Goal: Task Accomplishment & Management: Use online tool/utility

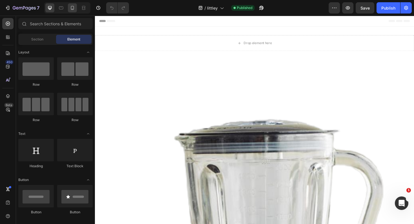
click at [76, 8] on div at bounding box center [72, 7] width 9 height 9
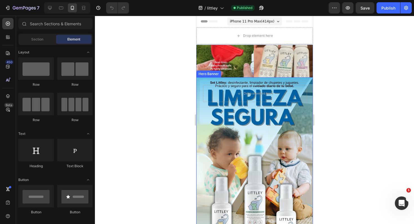
click at [296, 171] on div "Background Image" at bounding box center [254, 167] width 117 height 181
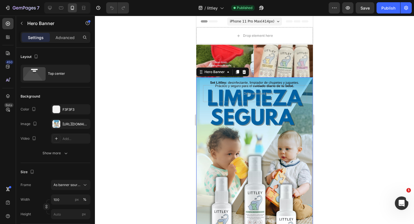
click at [281, 152] on div "Background Image" at bounding box center [254, 167] width 117 height 181
click at [260, 118] on div "Background Image" at bounding box center [254, 167] width 117 height 181
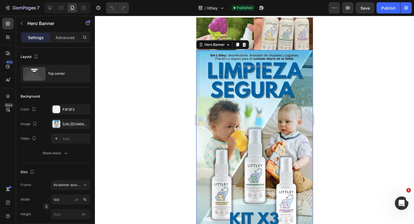
scroll to position [31, 0]
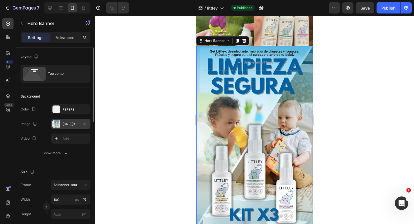
click at [66, 127] on div "[URL][DOMAIN_NAME]" at bounding box center [70, 124] width 39 height 10
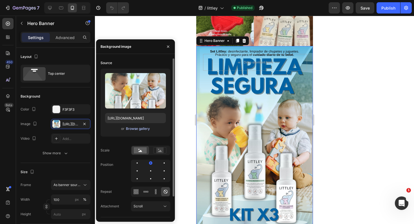
click at [135, 131] on div "Browse gallery" at bounding box center [138, 128] width 24 height 5
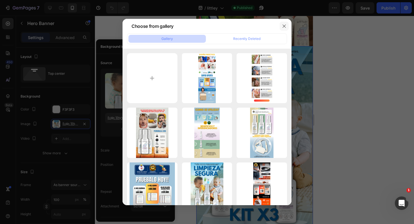
type input "C:\fakepath\Copia de 2 (1).jpg"
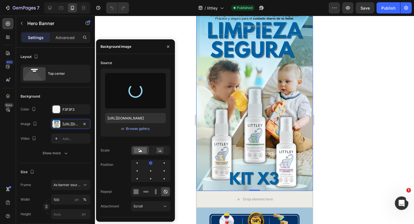
scroll to position [68, 0]
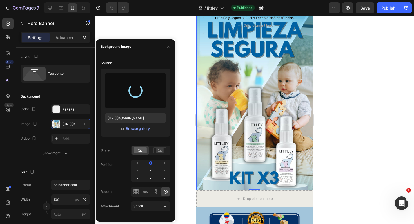
type input "[URL][DOMAIN_NAME]"
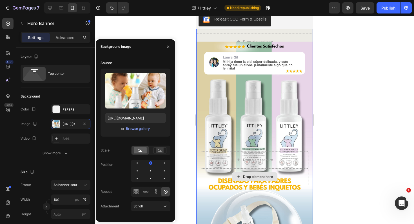
scroll to position [379, 0]
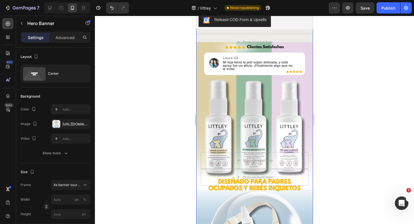
click at [294, 120] on div "Background Image" at bounding box center [254, 169] width 117 height 254
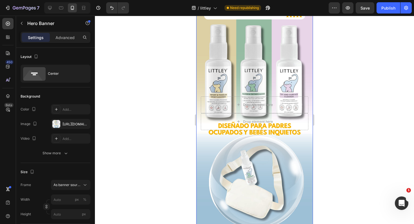
scroll to position [436, 0]
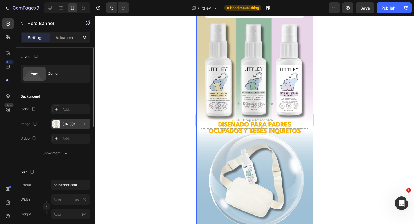
click at [69, 128] on div "https://cdn.shopify.com/s/files/1/0916/9056/5933/files/gempages_581940585582035…" at bounding box center [70, 124] width 39 height 10
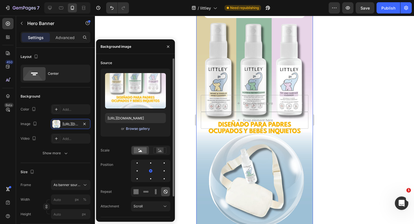
click at [135, 130] on div "Browse gallery" at bounding box center [138, 128] width 24 height 5
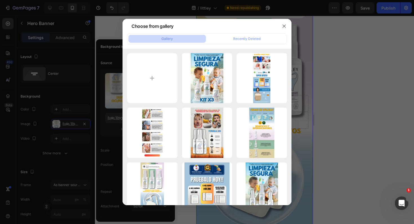
type input "C:\fakepath\Copia de 5 (1).jpg"
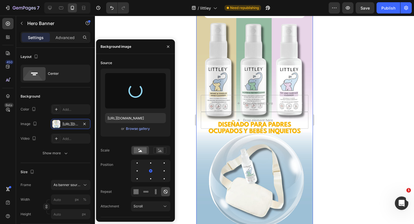
type input "https://cdn.shopify.com/s/files/1/0916/9056/5933/files/gempages_581940585582035…"
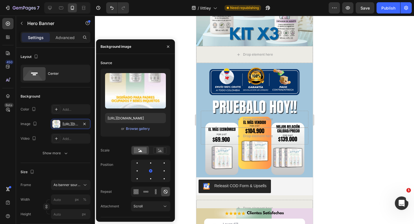
scroll to position [215, 0]
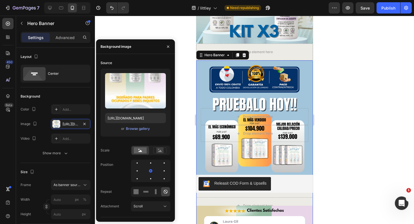
click at [292, 71] on div "Background Image" at bounding box center [254, 125] width 117 height 129
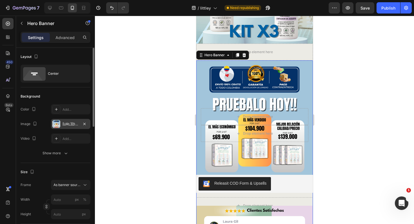
click at [76, 122] on div "https://cdn.shopify.com/s/files/1/0916/9056/5933/files/gempages_581940585582035…" at bounding box center [70, 124] width 16 height 5
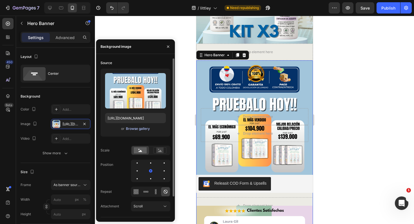
click at [138, 130] on div "Browse gallery" at bounding box center [138, 128] width 24 height 5
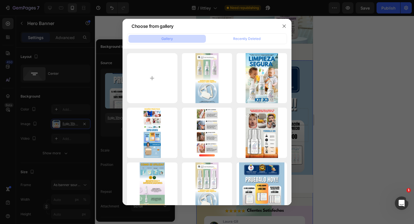
type input "C:\fakepath\3 (2) (1).jpg"
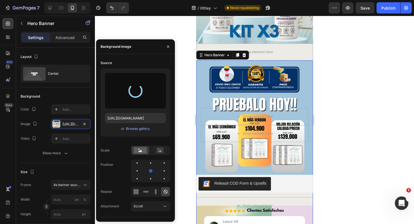
type input "https://cdn.shopify.com/s/files/1/0916/9056/5933/files/gempages_581940585582035…"
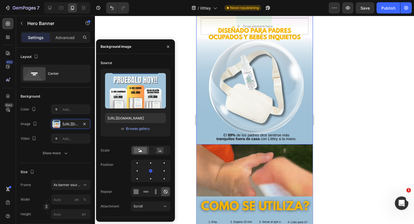
scroll to position [434, 0]
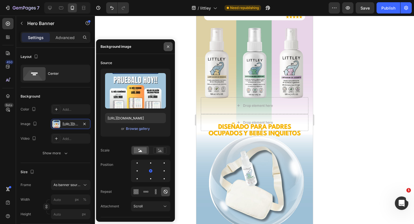
click at [169, 48] on icon "button" at bounding box center [168, 46] width 5 height 5
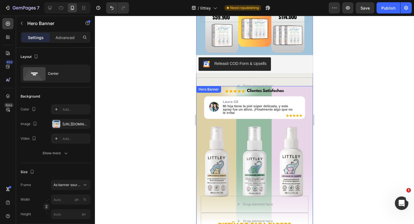
scroll to position [316, 0]
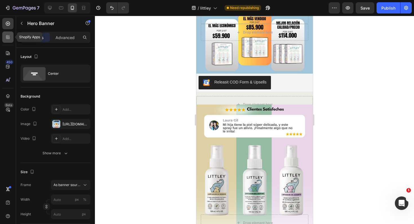
click at [9, 35] on icon at bounding box center [8, 37] width 6 height 6
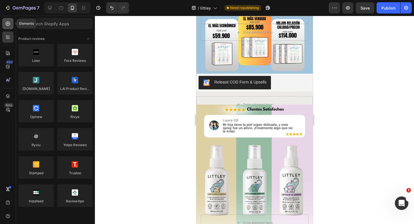
click at [10, 25] on icon at bounding box center [8, 24] width 6 height 6
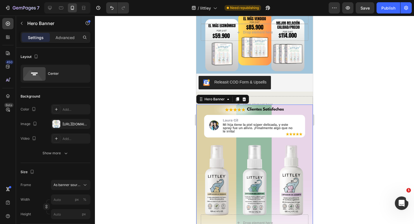
scroll to position [503, 0]
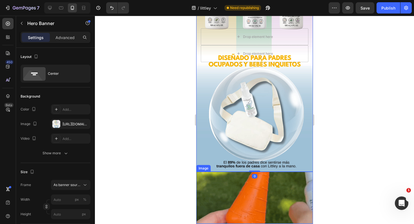
click at [223, 186] on img at bounding box center [254, 198] width 117 height 52
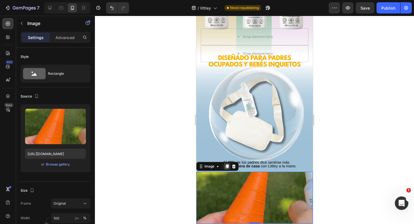
click at [228, 167] on icon at bounding box center [226, 167] width 3 height 4
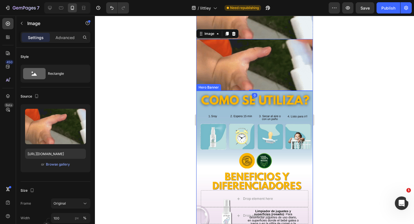
scroll to position [691, 0]
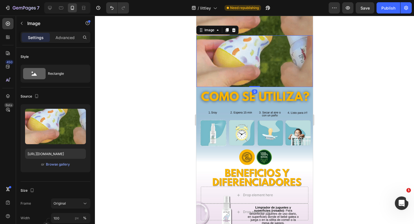
click at [252, 64] on img at bounding box center [254, 61] width 117 height 52
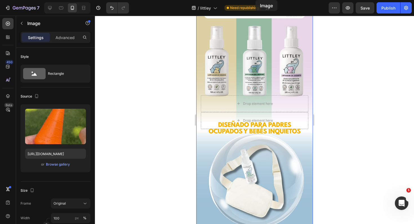
scroll to position [376, 0]
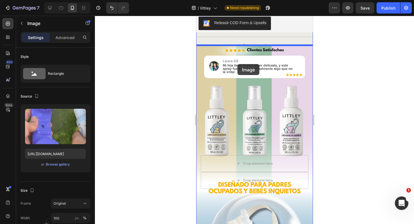
drag, startPoint x: 252, startPoint y: 64, endPoint x: 237, endPoint y: 64, distance: 14.9
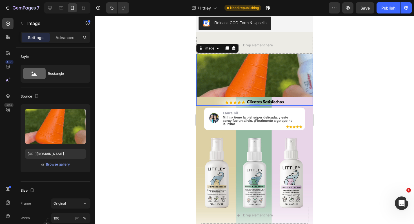
click at [238, 67] on img at bounding box center [254, 80] width 117 height 52
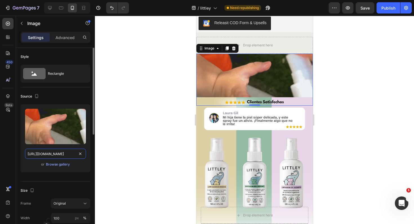
click at [53, 154] on input "https://media4.giphy.com/media/v1.Y2lkPTc5MGI3NjExcDg2cWEzbTIyaWRxZXYyN283dzZka…" at bounding box center [55, 154] width 61 height 10
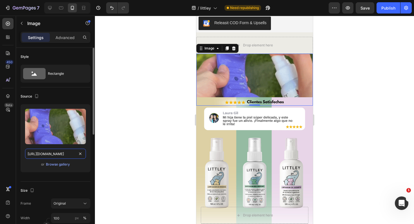
click at [53, 154] on input "https://media4.giphy.com/media/v1.Y2lkPTc5MGI3NjExcDg2cWEzbTIyaWRxZXYyN283dzZka…" at bounding box center [55, 154] width 61 height 10
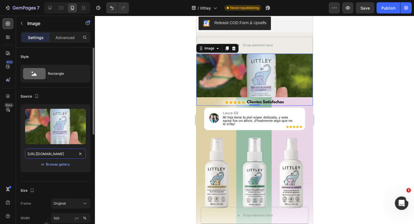
paste input "dnEweDZ0djlpcHZ1czU4czhpYXJxMHplc2RobHJ0M2NjdnR5ZzI5ZiZlcD12MV9pbnRlcm5hbF9naWZ…"
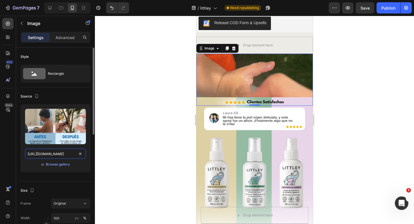
scroll to position [0, 285]
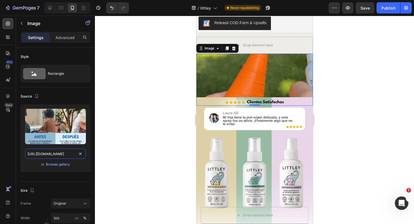
type input "https://media4.giphy.com/media/v1.Y2lkPTc5MGI3NjExdnEweDZ0djlpcHZ1czU4czhpYXJxM…"
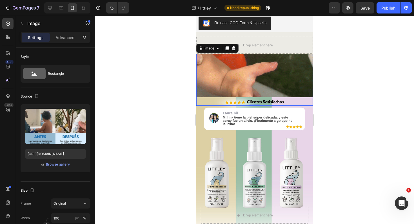
scroll to position [0, 0]
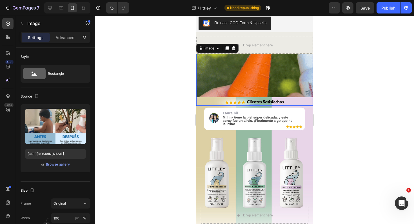
click at [111, 158] on div at bounding box center [254, 120] width 319 height 209
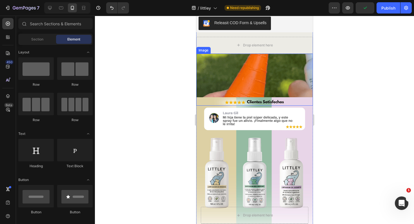
click at [249, 61] on img at bounding box center [254, 80] width 117 height 52
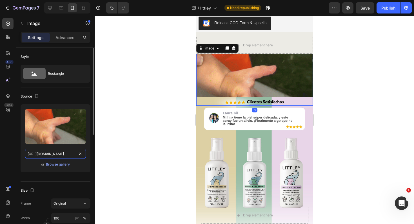
click at [54, 154] on input "https://media4.giphy.com/media/v1.Y2lkPTc5MGI3NjExcDg2cWEzbTIyaWRxZXYyN283dzZka…" at bounding box center [55, 154] width 61 height 10
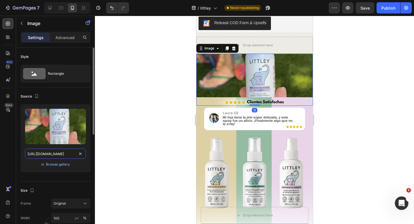
click at [54, 154] on input "https://media4.giphy.com/media/v1.Y2lkPTc5MGI3NjExcDg2cWEzbTIyaWRxZXYyN283dzZka…" at bounding box center [55, 154] width 61 height 10
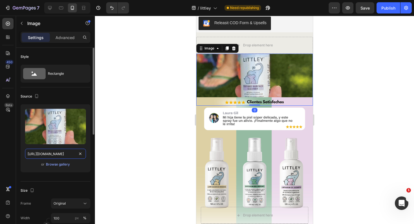
click at [54, 154] on input "https://media4.giphy.com/media/v1.Y2lkPTc5MGI3NjExcDg2cWEzbTIyaWRxZXYyN283dzZka…" at bounding box center [55, 154] width 61 height 10
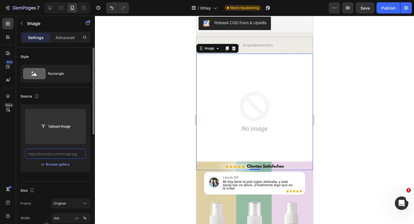
click at [62, 156] on input "text" at bounding box center [55, 154] width 61 height 10
paste input "https://media4.giphy.com/media/v1.Y2lkPTc5MGI3NjExdnEweDZ0djlpcHZ1czU4czhpYXJxM…"
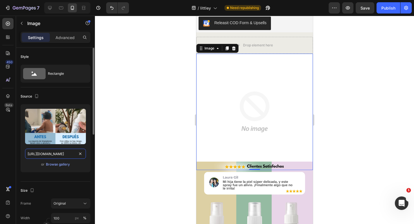
scroll to position [0, 285]
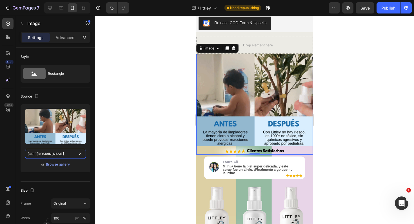
type input "https://media4.giphy.com/media/v1.Y2lkPTc5MGI3NjExdnEweDZ0djlpcHZ1czU4czhpYXJxM…"
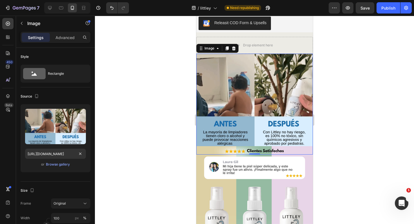
scroll to position [0, 0]
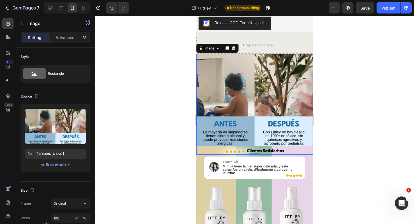
click at [119, 164] on div at bounding box center [254, 120] width 319 height 209
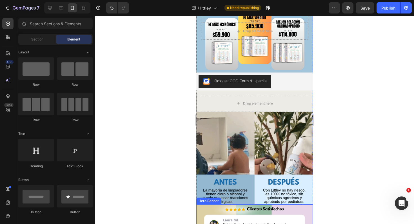
scroll to position [308, 0]
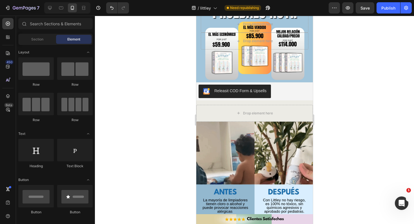
click at [364, 135] on div at bounding box center [254, 120] width 319 height 209
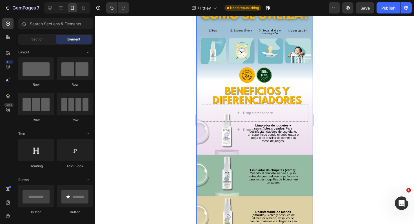
scroll to position [809, 0]
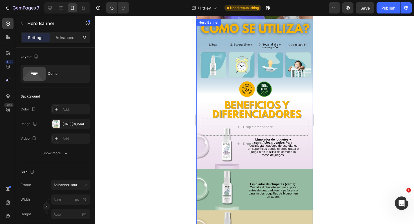
click at [288, 100] on div "Background Image" at bounding box center [254, 135] width 117 height 233
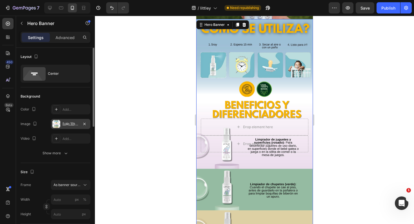
click at [65, 125] on div "https://cdn.shopify.com/s/files/1/0916/9056/5933/files/gempages_581940585582035…" at bounding box center [70, 124] width 16 height 5
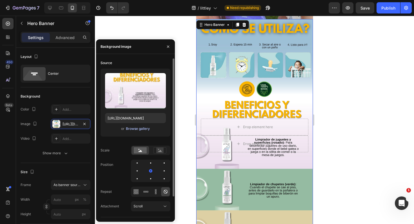
click at [137, 131] on div "Browse gallery" at bounding box center [138, 128] width 24 height 5
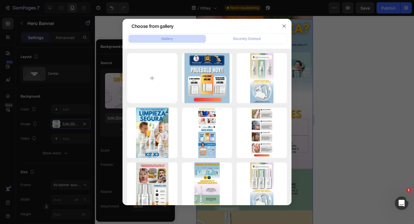
type input "C:\fakepath\Copia de 7 (1) (1).jpg"
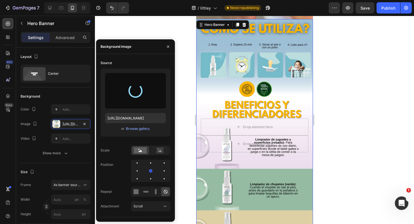
type input "https://cdn.shopify.com/s/files/1/0916/9056/5933/files/gempages_581940585582035…"
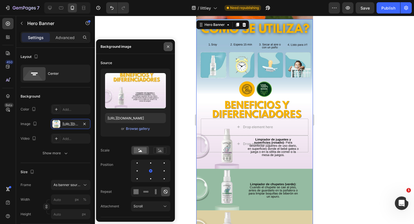
click at [169, 46] on icon "button" at bounding box center [168, 46] width 2 height 2
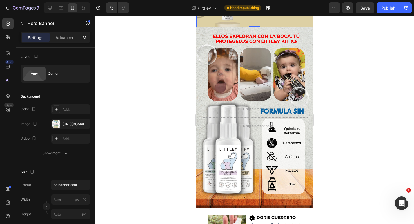
scroll to position [1035, 0]
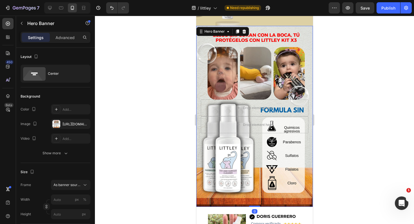
click at [284, 83] on div "Background Image" at bounding box center [254, 116] width 117 height 181
click at [65, 127] on div "https://cdn.shopify.com/s/files/1/0916/9056/5933/files/gempages_581940585582035…" at bounding box center [70, 124] width 39 height 10
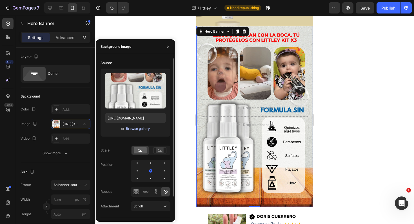
click at [140, 130] on div "Browse gallery" at bounding box center [138, 128] width 24 height 5
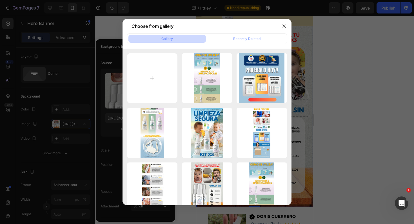
type input "C:\fakepath\Copia de 8 (1) (1).jpg"
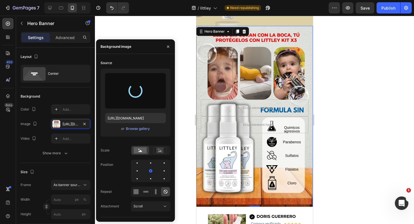
type input "https://cdn.shopify.com/s/files/1/0916/9056/5933/files/gempages_581940585582035…"
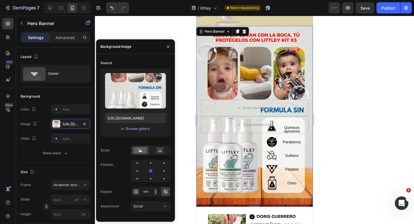
click at [339, 135] on div at bounding box center [254, 120] width 319 height 209
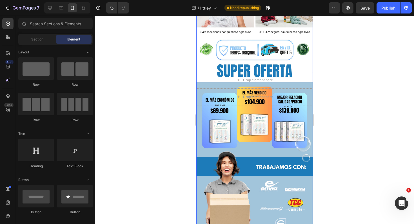
scroll to position [1572, 0]
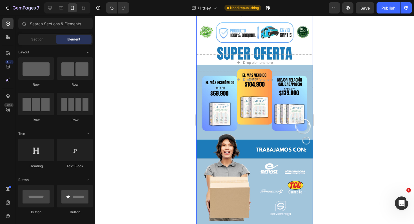
click at [275, 95] on div "Background Image" at bounding box center [254, 71] width 117 height 337
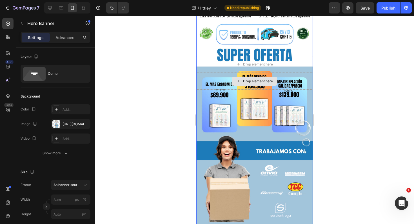
scroll to position [1576, 0]
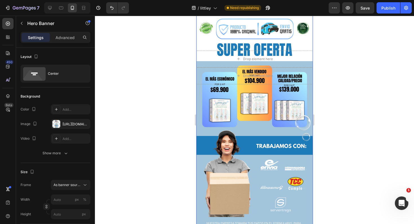
click at [268, 115] on div "Background Image" at bounding box center [254, 67] width 117 height 337
click at [66, 127] on div "https://cdn.shopify.com/s/files/1/0916/9056/5933/files/gempages_581940585582035…" at bounding box center [70, 124] width 16 height 5
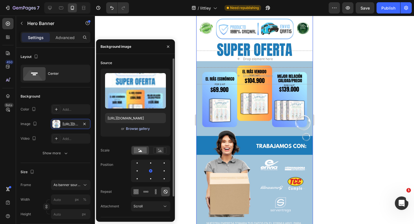
click at [141, 130] on div "Browse gallery" at bounding box center [138, 128] width 24 height 5
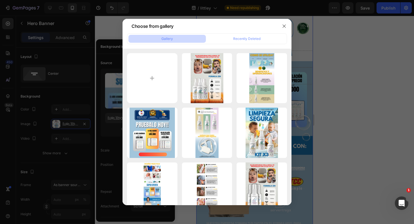
type input "C:\fakepath\10 (2) (1).jpg"
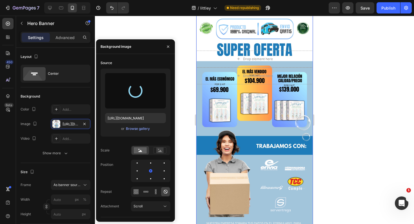
type input "https://cdn.shopify.com/s/files/1/0916/9056/5933/files/gempages_581940585582035…"
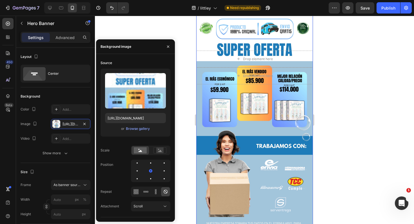
click at [375, 143] on div at bounding box center [254, 120] width 319 height 209
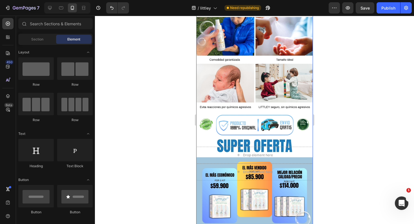
scroll to position [1318, 0]
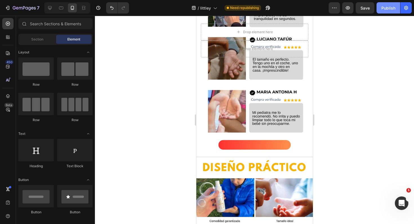
click at [389, 10] on div "Publish" at bounding box center [388, 8] width 14 height 6
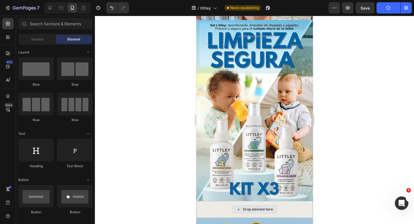
scroll to position [0, 0]
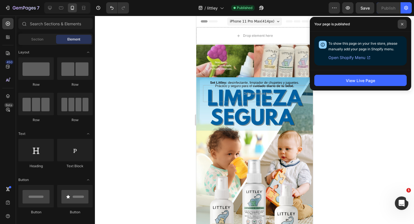
click at [400, 26] on span at bounding box center [401, 24] width 9 height 9
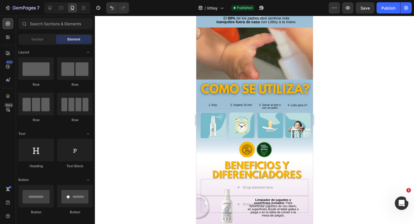
scroll to position [850, 0]
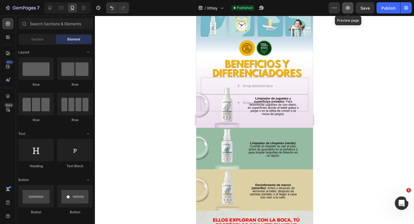
click at [348, 11] on button "button" at bounding box center [347, 7] width 11 height 11
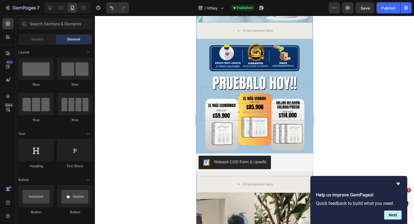
scroll to position [249, 0]
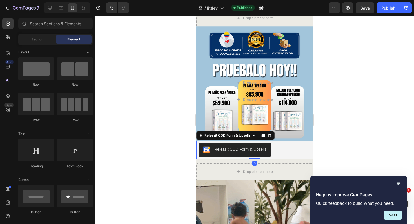
click at [286, 147] on div "Releasit COD Form & Upsells" at bounding box center [254, 150] width 112 height 14
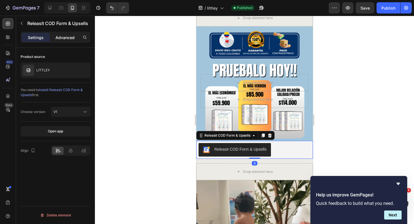
click at [62, 35] on p "Advanced" at bounding box center [64, 38] width 19 height 6
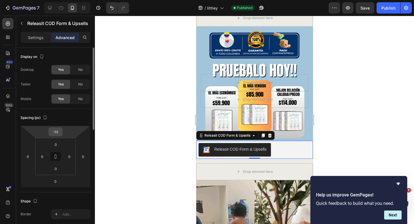
click at [56, 135] on input "-55" at bounding box center [55, 132] width 11 height 8
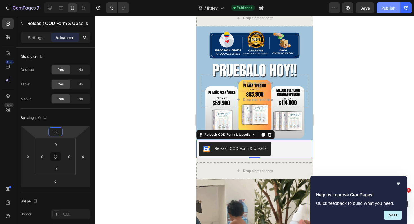
click at [387, 9] on div "Publish" at bounding box center [388, 8] width 14 height 6
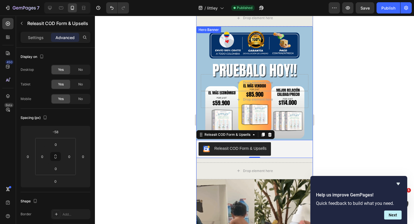
click at [276, 140] on div "Releasit COD Form & Upsells" at bounding box center [254, 149] width 117 height 18
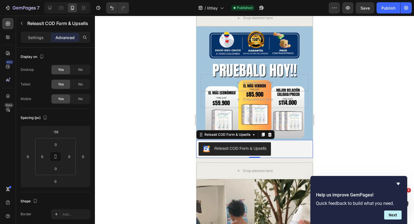
drag, startPoint x: 276, startPoint y: 146, endPoint x: 377, endPoint y: 157, distance: 102.0
click at [276, 146] on div "Releasit COD Form & Upsells" at bounding box center [254, 149] width 112 height 14
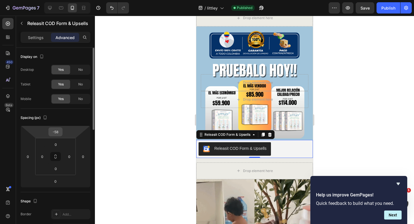
click at [55, 133] on input "-58" at bounding box center [55, 132] width 11 height 8
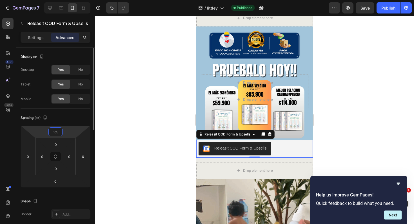
type input "-60"
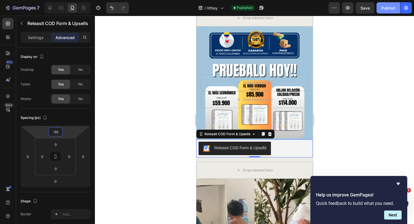
click at [391, 11] on button "Publish" at bounding box center [388, 7] width 24 height 11
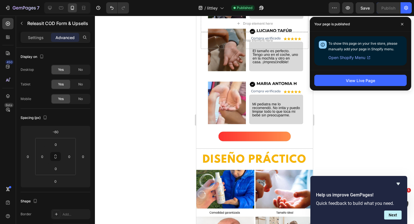
scroll to position [1336, 0]
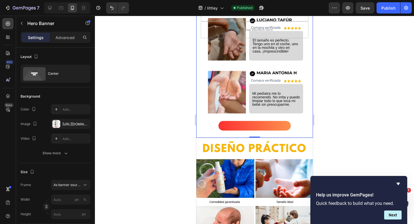
click at [259, 120] on div "Background Image" at bounding box center [254, 21] width 117 height 233
drag, startPoint x: 253, startPoint y: 137, endPoint x: 254, endPoint y: 110, distance: 27.0
click at [254, 110] on div "Drop element here Drop element here Hero Banner 0" at bounding box center [254, 21] width 117 height 233
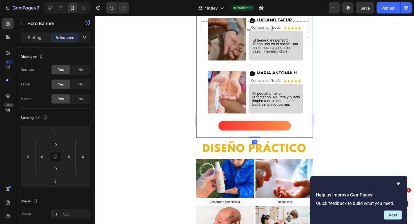
click at [243, 106] on div "Background Image" at bounding box center [254, 21] width 117 height 233
click at [261, 110] on div "Background Image" at bounding box center [254, 21] width 117 height 233
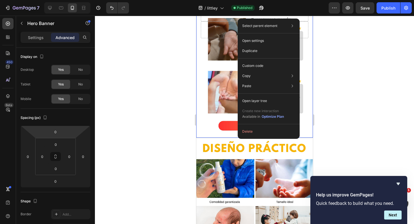
click at [207, 85] on div "Background Image" at bounding box center [254, 21] width 117 height 233
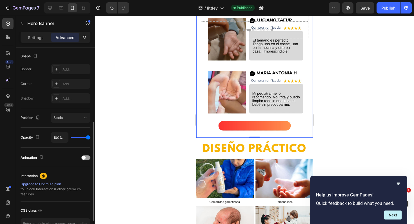
scroll to position [183, 0]
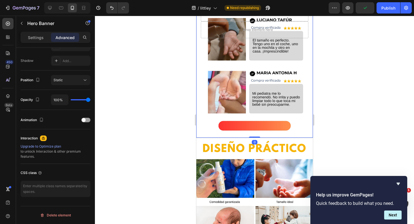
drag, startPoint x: 255, startPoint y: 138, endPoint x: 254, endPoint y: 113, distance: 24.5
click at [254, 113] on div "Drop element here Drop element here Hero Banner 0" at bounding box center [254, 21] width 117 height 233
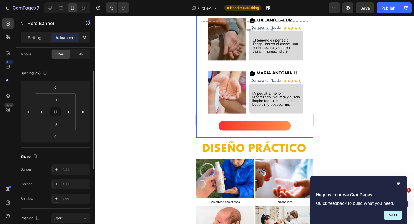
scroll to position [44, 0]
click at [56, 125] on input "0" at bounding box center [55, 125] width 11 height 8
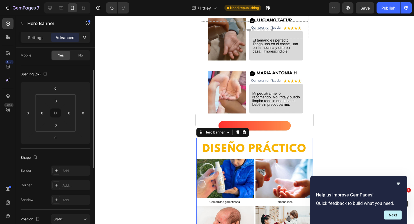
click at [57, 89] on input "0" at bounding box center [55, 88] width 11 height 8
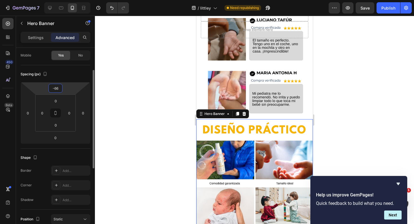
type input "-67"
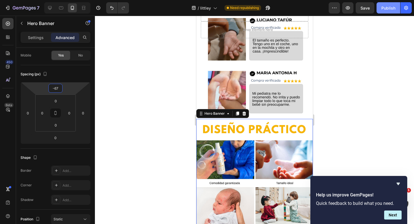
click at [384, 10] on div "Publish" at bounding box center [388, 8] width 14 height 6
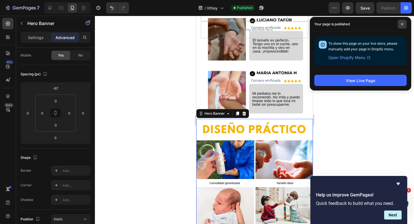
click at [401, 24] on icon at bounding box center [402, 24] width 2 height 2
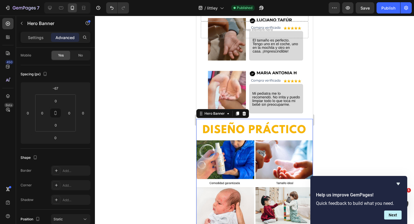
click at [370, 116] on div at bounding box center [254, 120] width 319 height 209
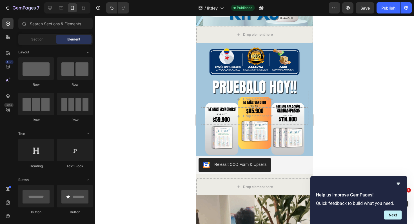
scroll to position [122, 0]
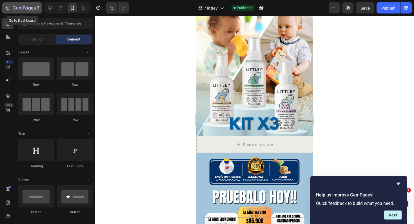
click at [7, 5] on icon "button" at bounding box center [8, 8] width 6 height 6
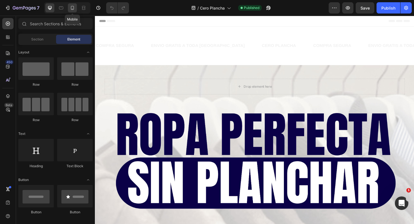
click at [73, 9] on icon at bounding box center [73, 8] width 6 height 6
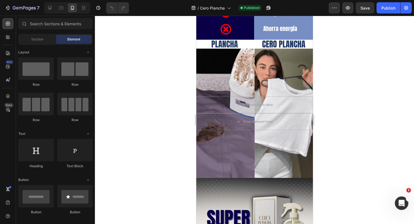
scroll to position [1298, 0]
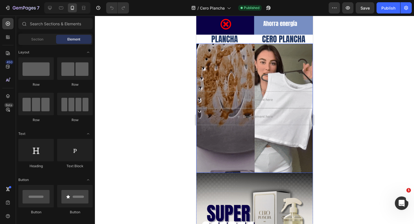
click at [246, 139] on div "Background Image" at bounding box center [254, 108] width 117 height 129
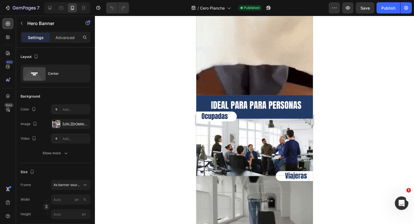
scroll to position [826, 0]
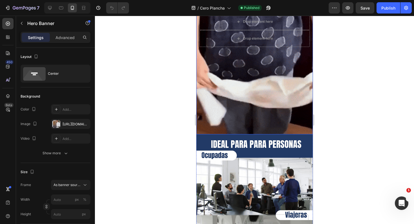
click at [240, 102] on div "Background Image" at bounding box center [254, 30] width 117 height 209
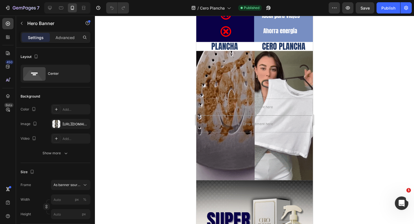
scroll to position [1641, 0]
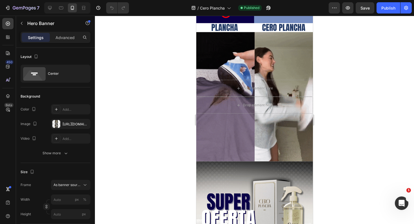
click at [240, 102] on div "Drop element here" at bounding box center [254, 105] width 46 height 9
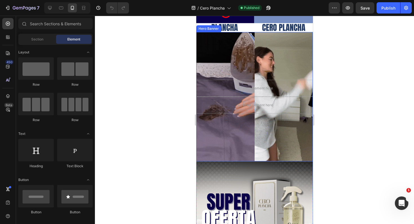
click at [234, 129] on div "Background Image" at bounding box center [254, 96] width 117 height 129
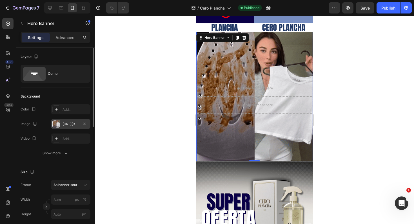
click at [68, 126] on div "[URL][DOMAIN_NAME]" at bounding box center [70, 124] width 16 height 5
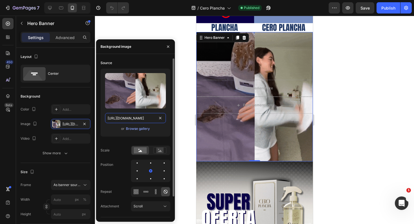
click at [126, 120] on input "[URL][DOMAIN_NAME]" at bounding box center [135, 118] width 61 height 10
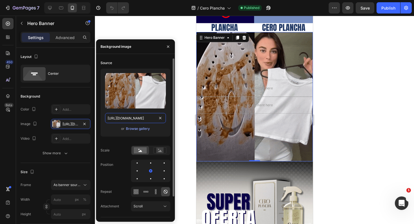
click at [126, 120] on input "[URL][DOMAIN_NAME]" at bounding box center [135, 118] width 61 height 10
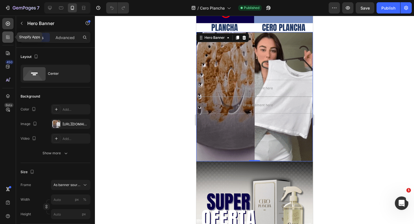
click at [6, 36] on icon at bounding box center [7, 36] width 2 height 2
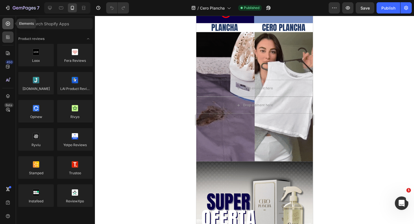
click at [8, 25] on icon at bounding box center [8, 24] width 4 height 4
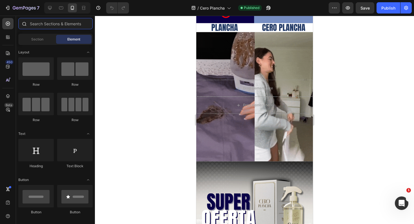
click at [43, 24] on input "text" at bounding box center [55, 23] width 74 height 11
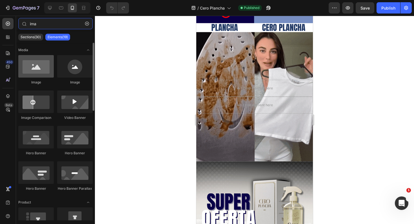
type input "ima"
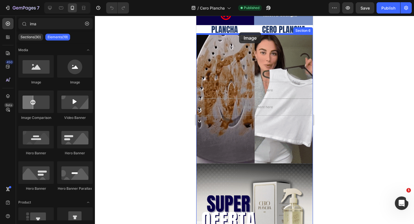
drag, startPoint x: 229, startPoint y: 82, endPoint x: 238, endPoint y: 32, distance: 51.0
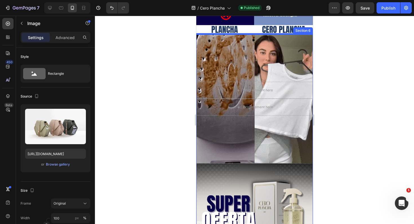
scroll to position [1629, 0]
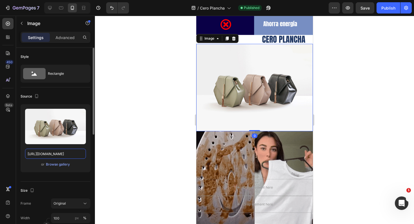
click at [47, 156] on input "[URL][DOMAIN_NAME]" at bounding box center [55, 154] width 61 height 10
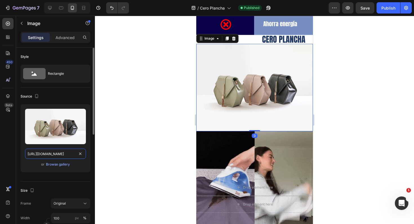
click at [47, 156] on input "[URL][DOMAIN_NAME]" at bounding box center [55, 154] width 61 height 10
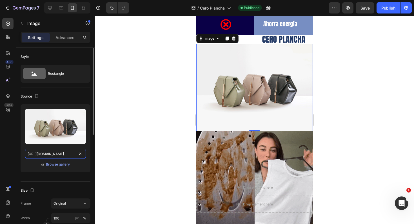
paste input "[DOMAIN_NAME][URL]"
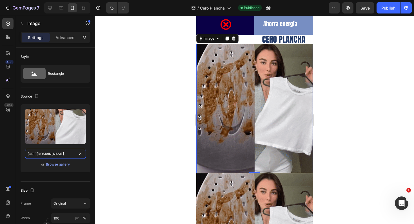
type input "[URL][DOMAIN_NAME]"
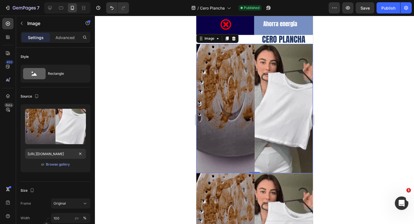
click at [131, 155] on div at bounding box center [254, 120] width 319 height 209
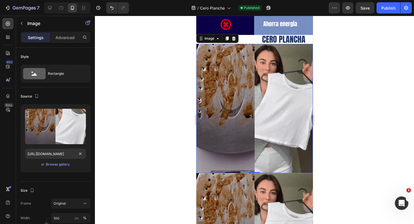
scroll to position [0, 0]
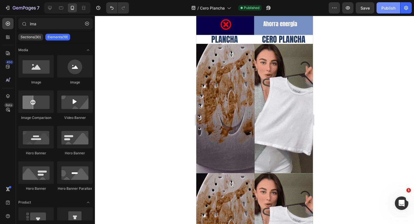
click at [388, 3] on button "Publish" at bounding box center [388, 7] width 24 height 11
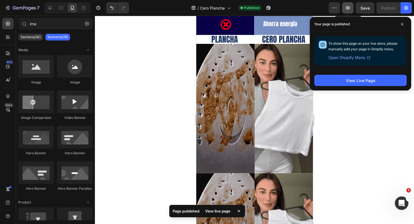
click at [348, 5] on icon "button" at bounding box center [348, 8] width 6 height 6
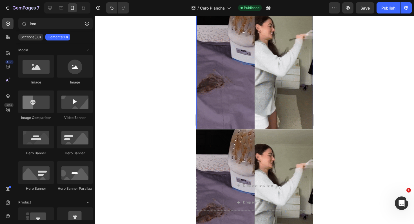
scroll to position [1674, 0]
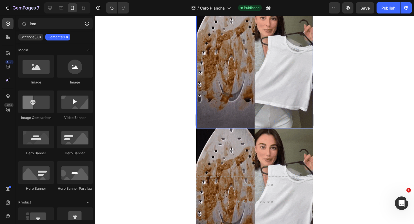
click at [251, 134] on div "Background Image" at bounding box center [254, 193] width 117 height 129
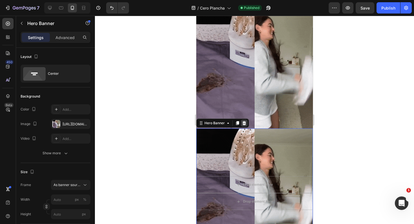
click at [242, 124] on icon at bounding box center [244, 123] width 4 height 4
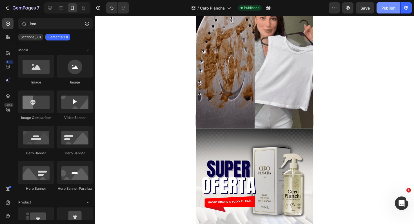
click at [389, 6] on div "Publish" at bounding box center [388, 8] width 14 height 6
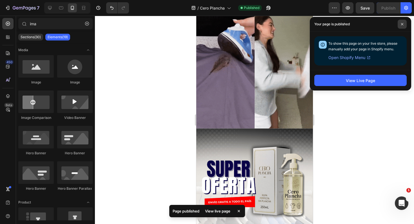
click at [402, 25] on icon at bounding box center [401, 24] width 3 height 3
